Goal: Task Accomplishment & Management: Complete application form

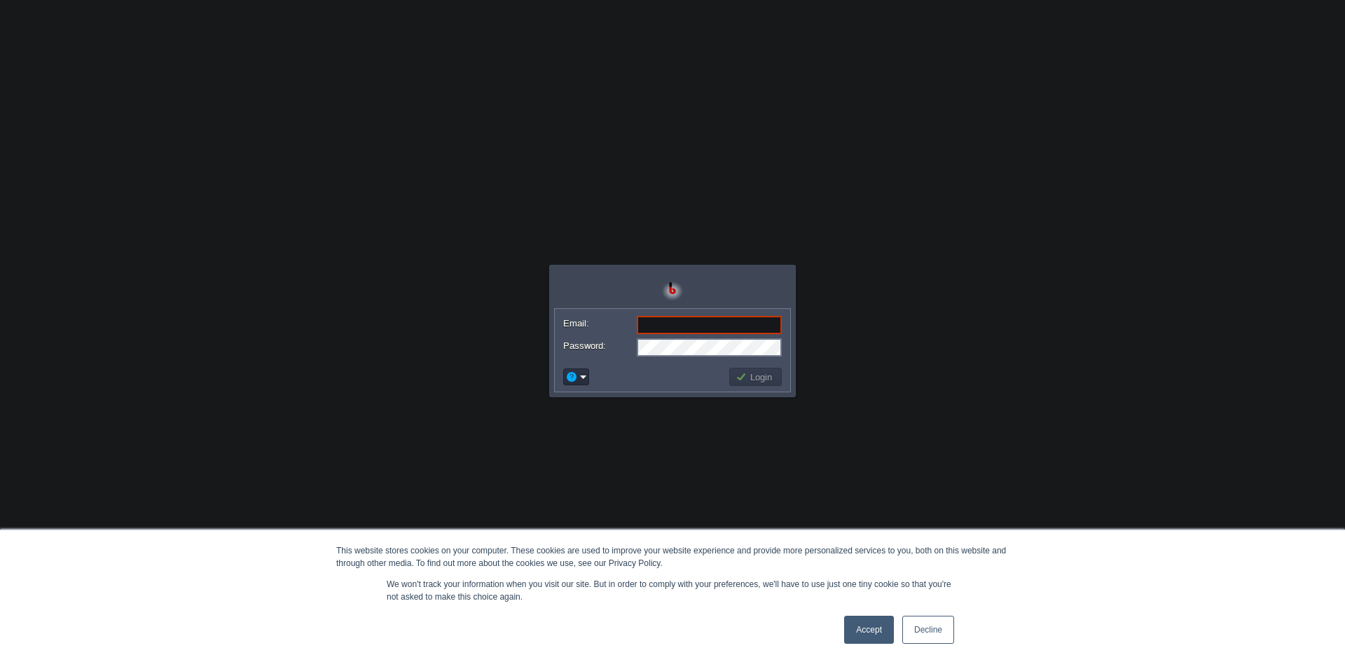
click at [480, 303] on body "This website stores cookies on your computer. These cookies are used to improve…" at bounding box center [672, 331] width 1345 height 662
click at [927, 628] on link "Decline" at bounding box center [928, 630] width 52 height 28
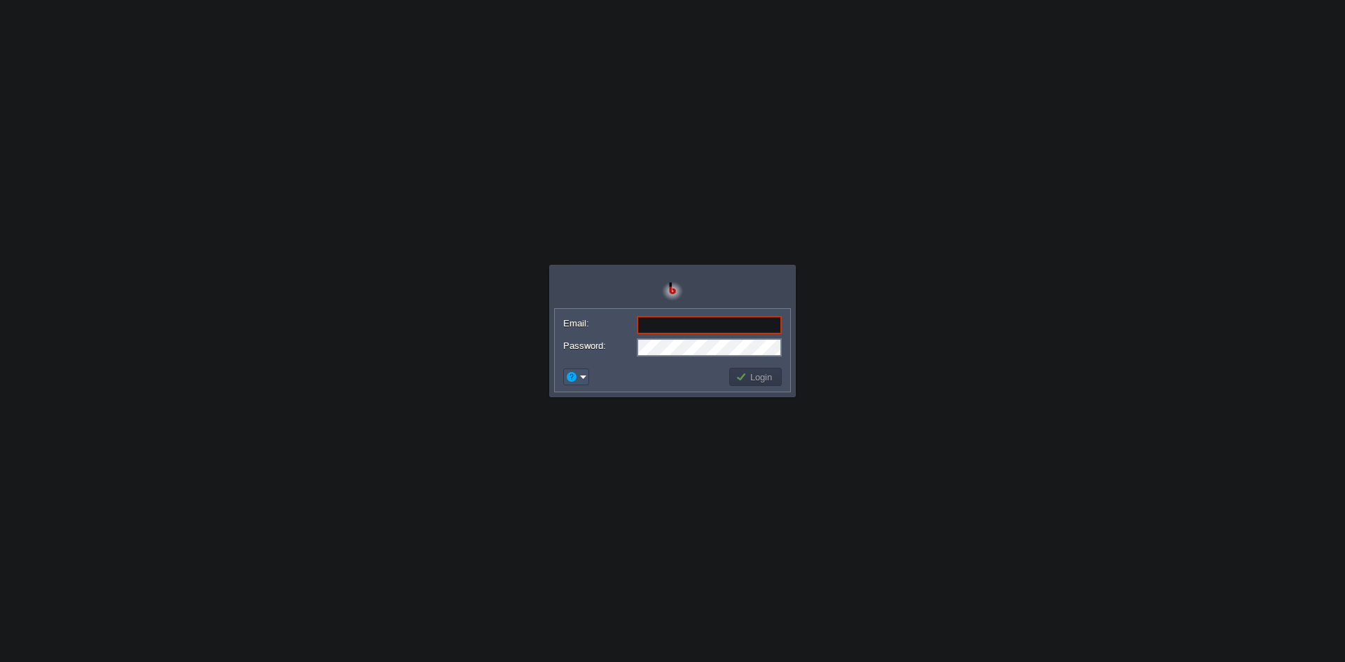
click at [575, 372] on button "button" at bounding box center [571, 377] width 13 height 13
click at [599, 427] on span "Signup" at bounding box center [599, 429] width 28 height 11
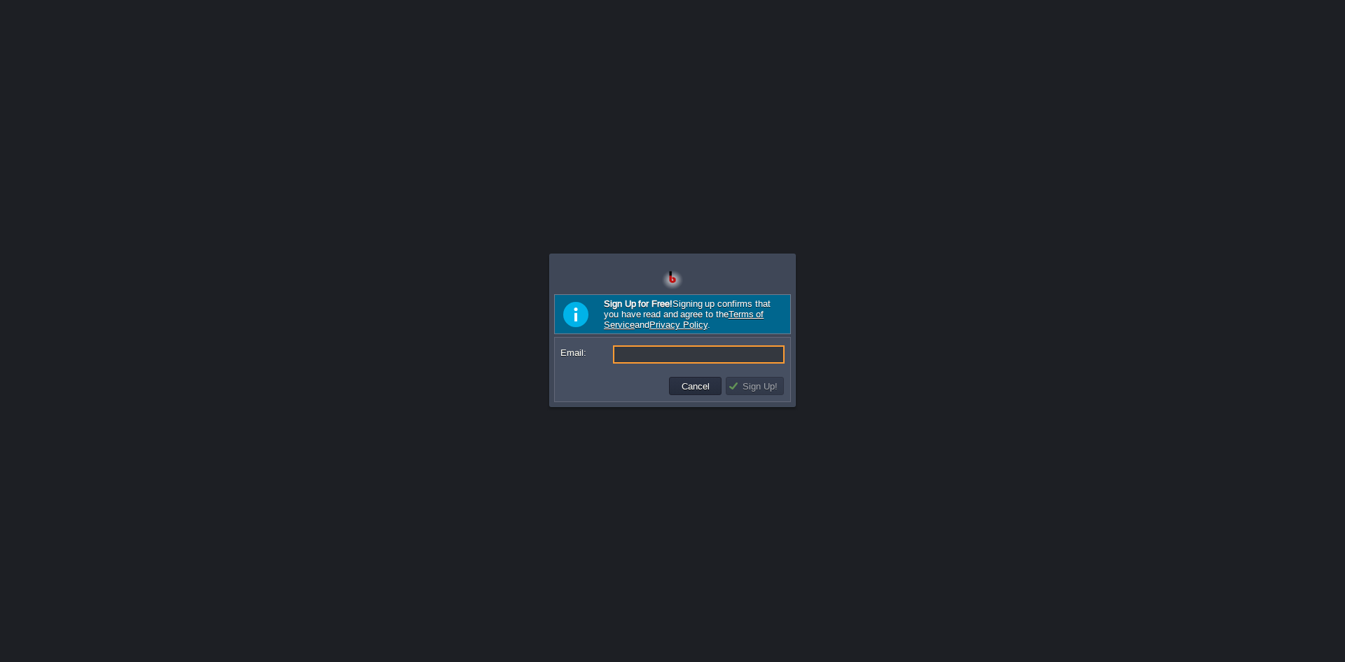
click at [668, 359] on input "Email:" at bounding box center [699, 354] width 172 height 18
click at [697, 395] on td "Cancel" at bounding box center [695, 386] width 53 height 18
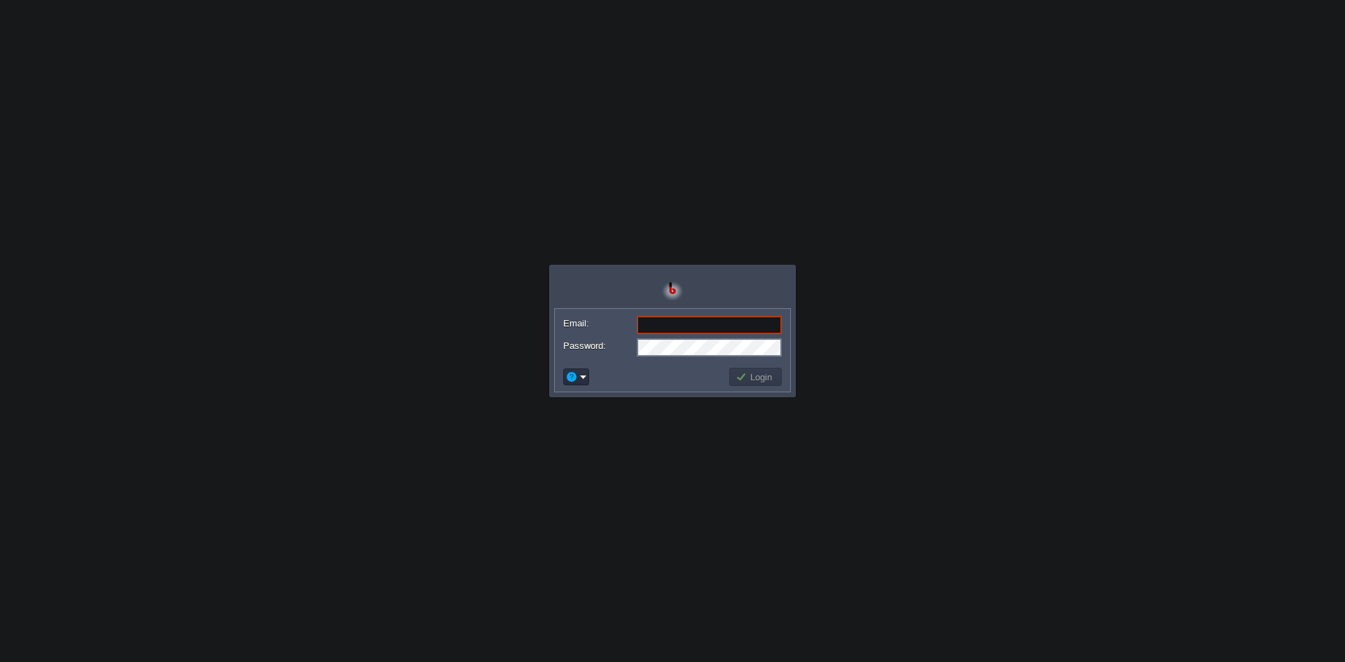
click at [561, 323] on form "Email: Password:" at bounding box center [672, 335] width 235 height 53
drag, startPoint x: 561, startPoint y: 323, endPoint x: 621, endPoint y: 348, distance: 64.7
click at [621, 348] on form "Email: Password:" at bounding box center [672, 335] width 235 height 53
click at [600, 342] on label "Password:" at bounding box center [599, 345] width 72 height 15
drag, startPoint x: 600, startPoint y: 342, endPoint x: 561, endPoint y: 318, distance: 46.5
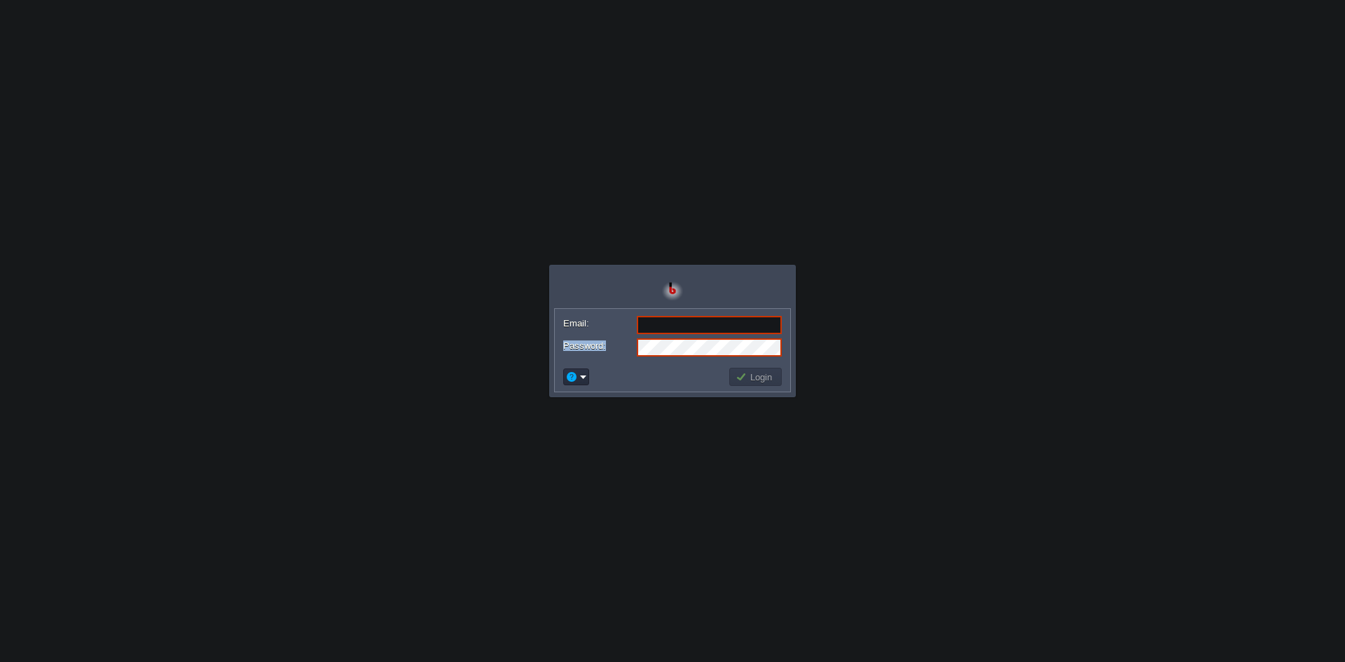
click at [561, 318] on form "Email: Password:" at bounding box center [672, 335] width 235 height 53
drag, startPoint x: 561, startPoint y: 318, endPoint x: 599, endPoint y: 342, distance: 45.3
click at [599, 342] on form "Email: Password:" at bounding box center [672, 335] width 235 height 53
